Goal: Task Accomplishment & Management: Use online tool/utility

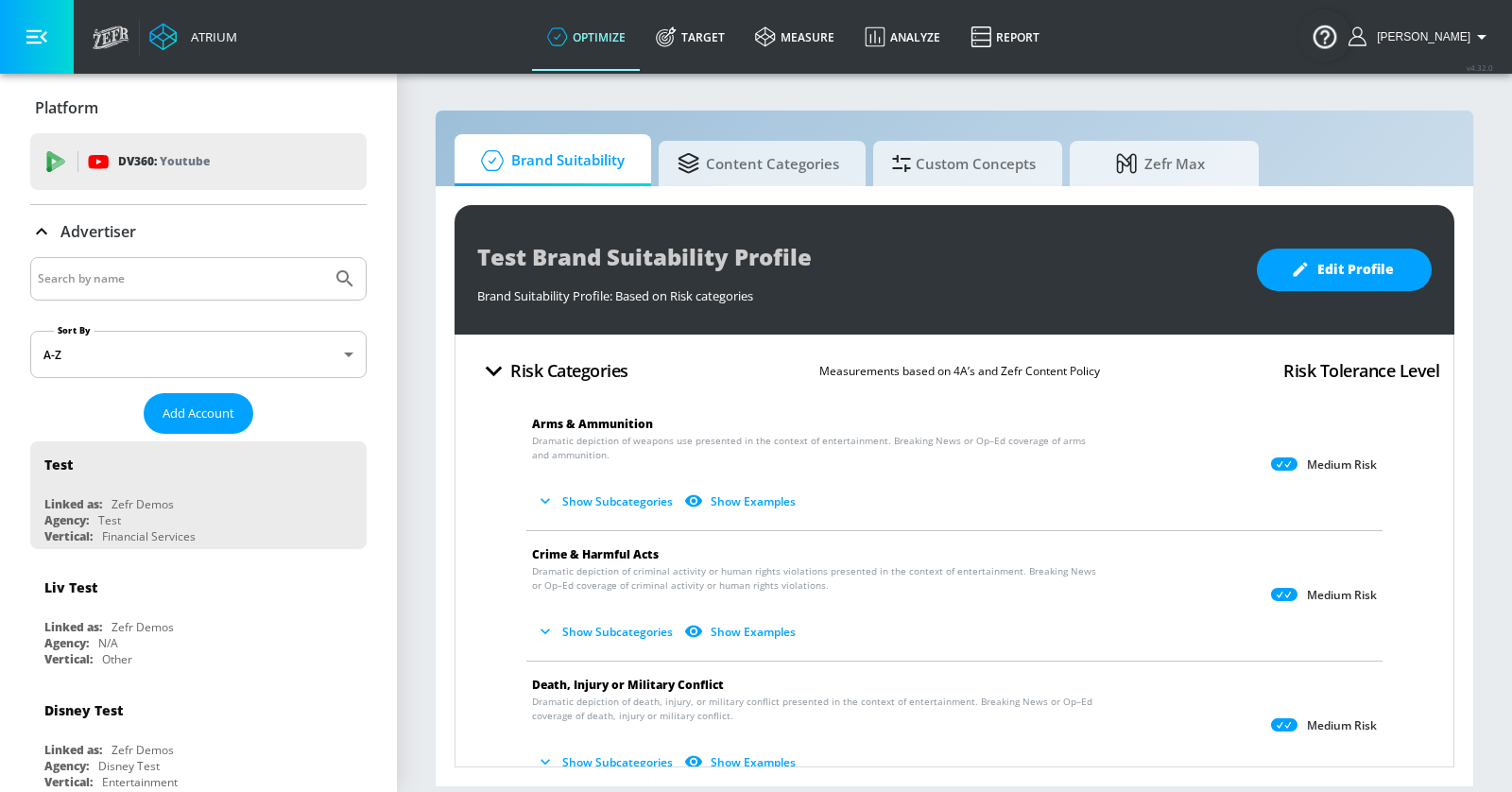
click at [135, 289] on input "Search by name" at bounding box center [181, 278] width 286 height 25
type input "mattel"
click at [325, 258] on button "Submit Search" at bounding box center [345, 278] width 41 height 41
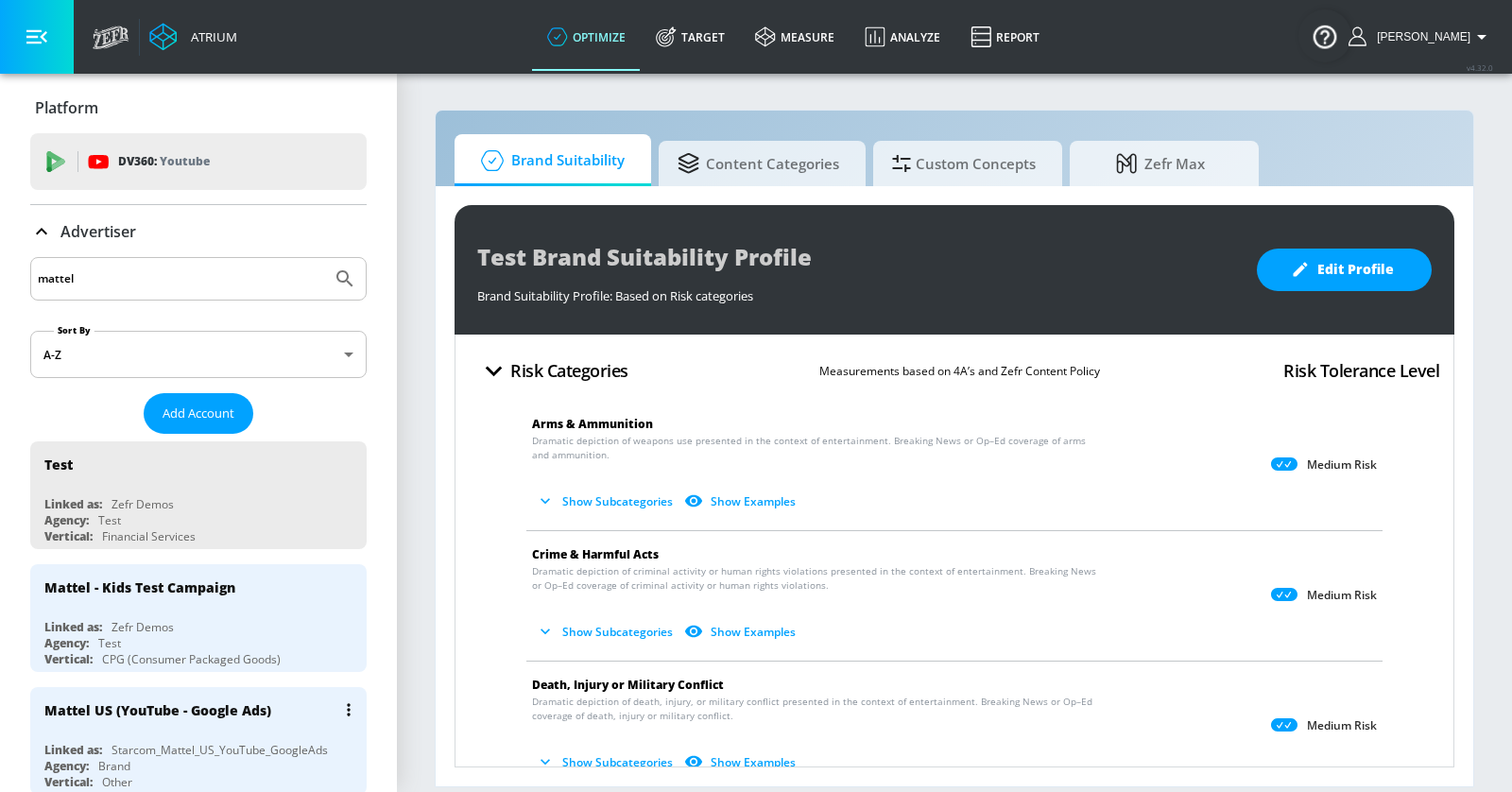
click at [214, 701] on div "Mattel US (YouTube - Google Ads)" at bounding box center [157, 710] width 227 height 18
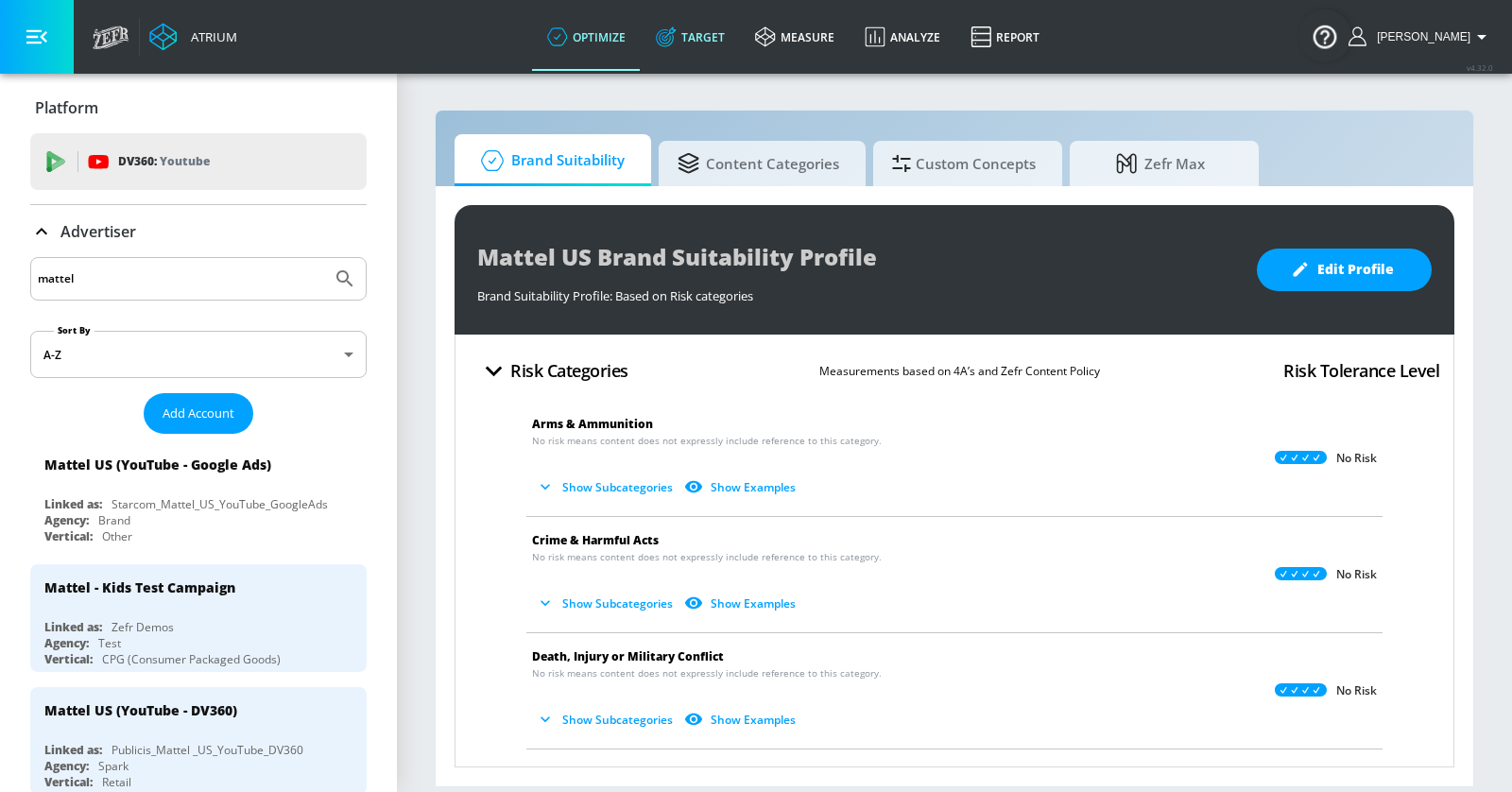
click at [740, 39] on link "Target" at bounding box center [689, 36] width 99 height 68
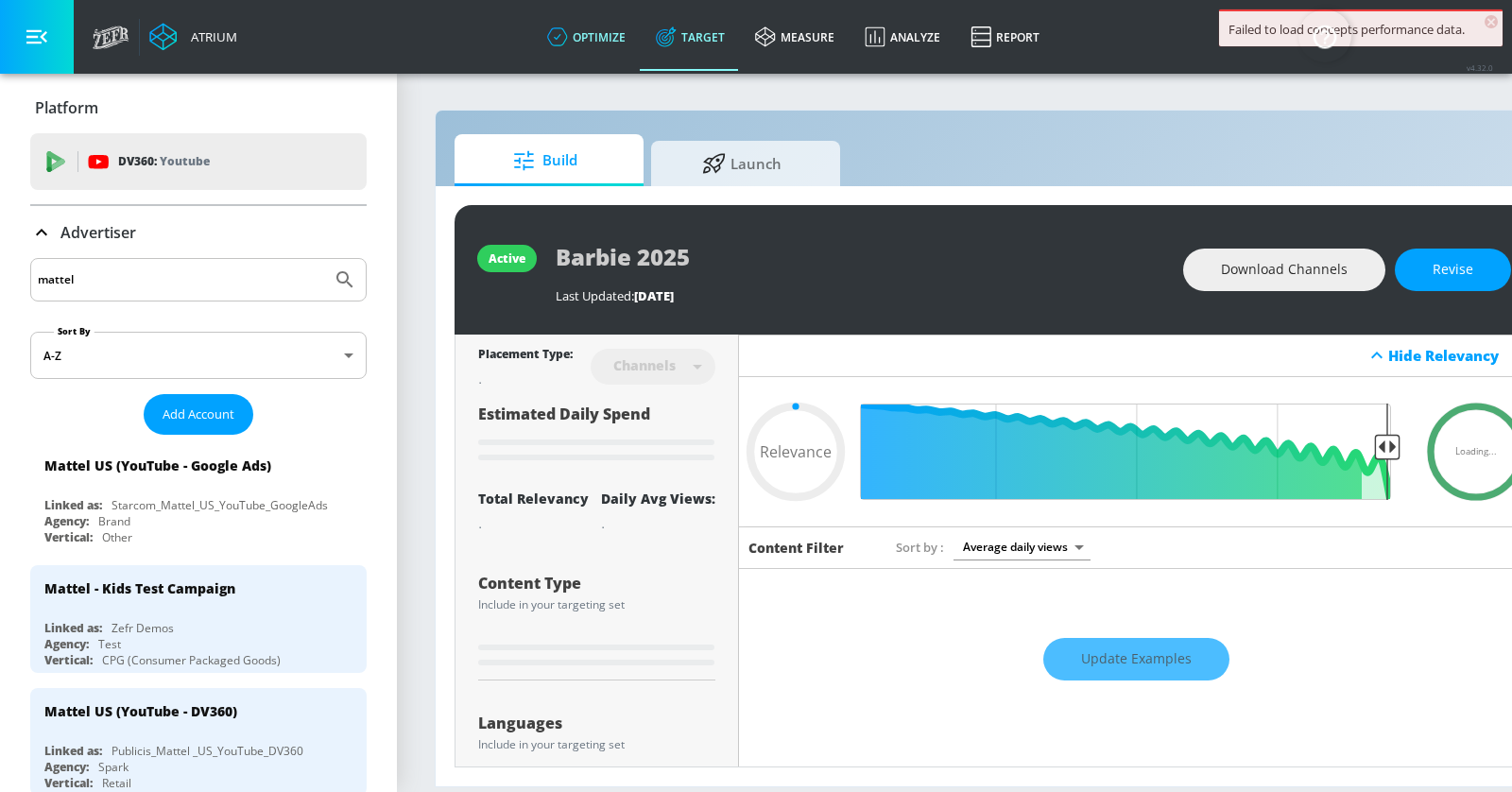
type input "0.65"
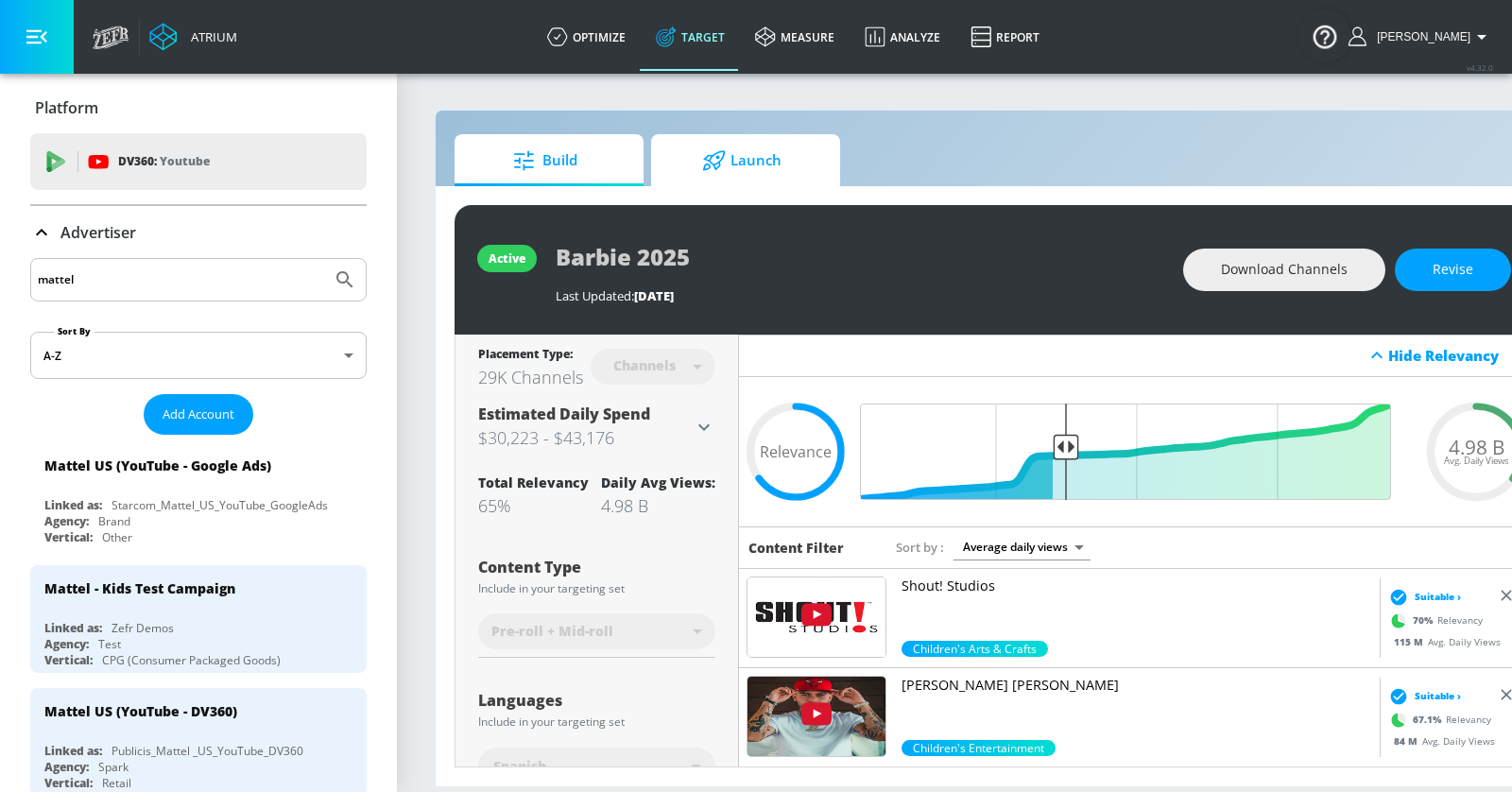
click at [737, 155] on span "Launch" at bounding box center [741, 161] width 144 height 45
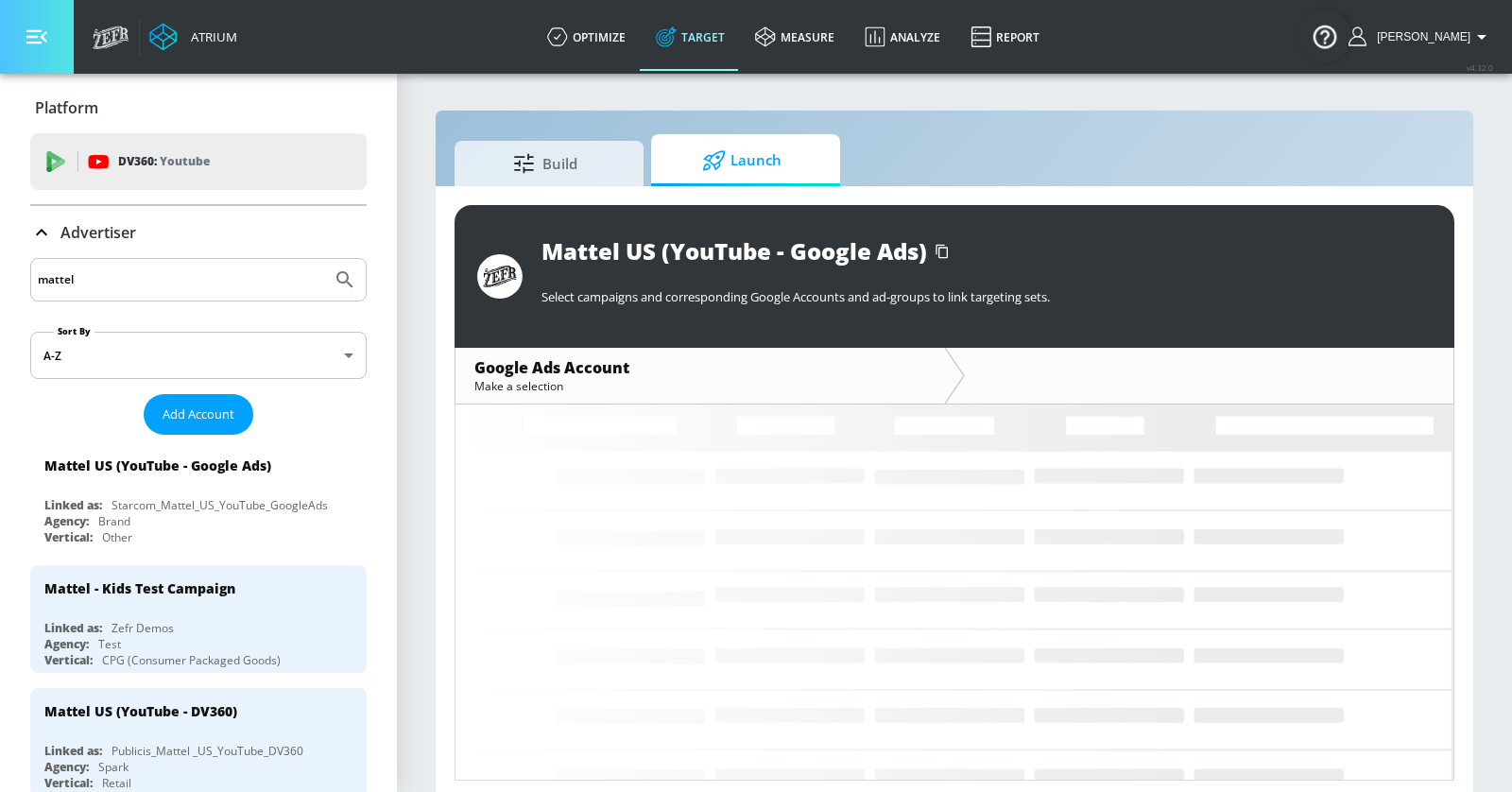
click at [42, 44] on icon "button" at bounding box center [36, 36] width 21 height 21
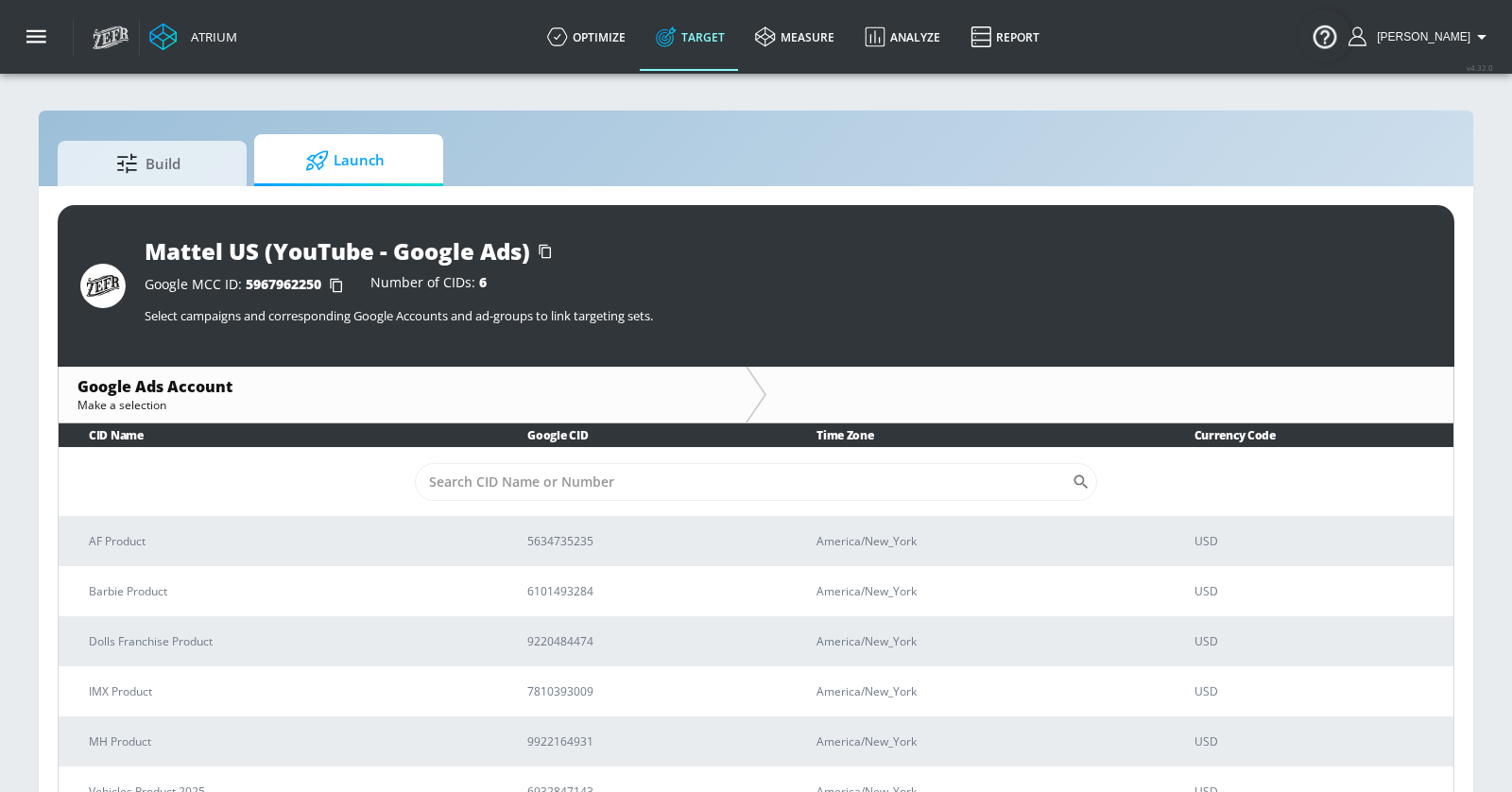
scroll to position [25, 0]
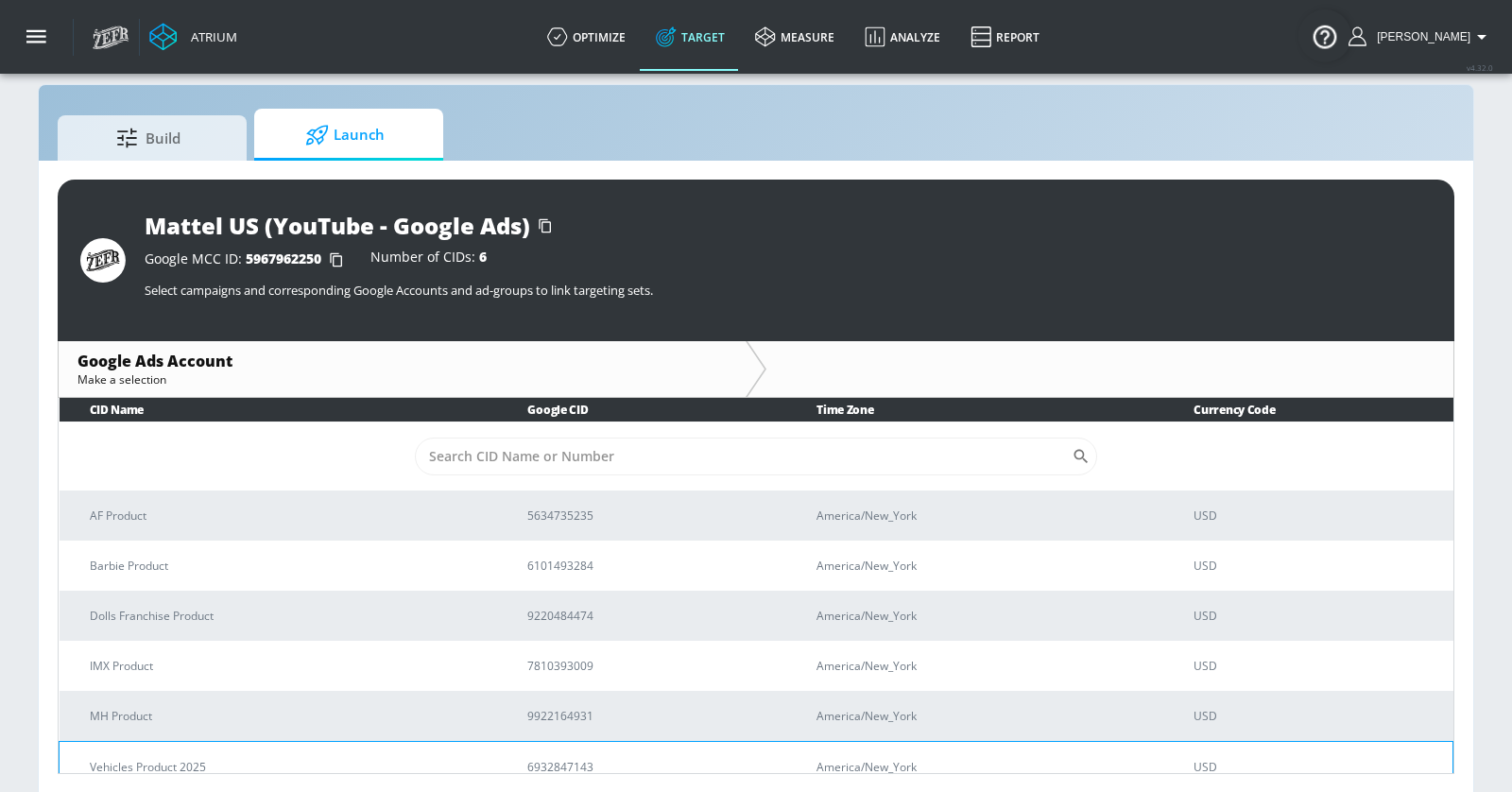
click at [257, 767] on p "Vehicles Product 2025" at bounding box center [286, 767] width 392 height 20
